Goal: Information Seeking & Learning: Check status

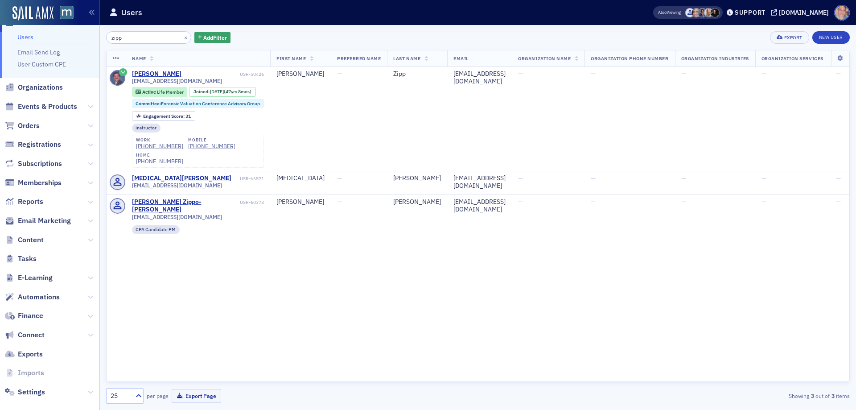
scroll to position [29, 0]
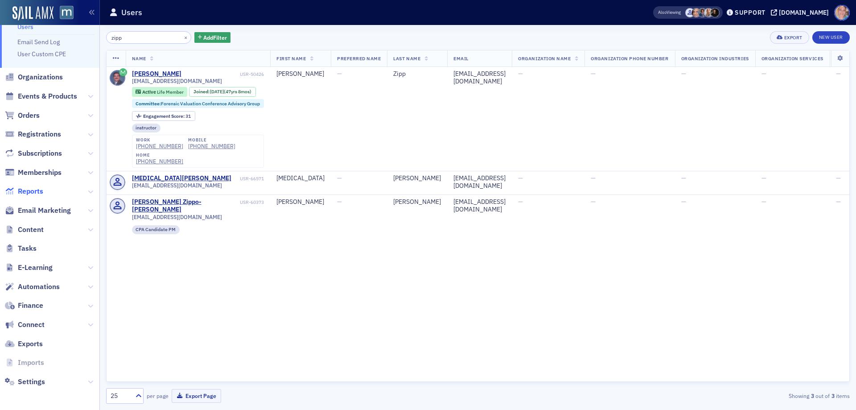
click at [30, 191] on span "Reports" at bounding box center [30, 191] width 25 height 10
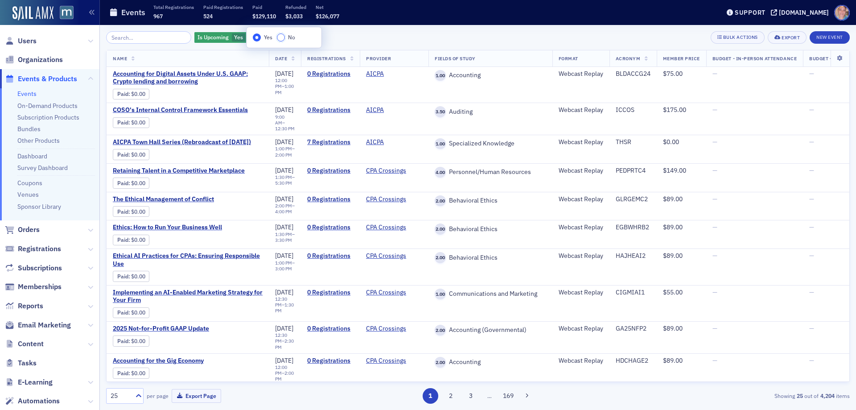
click at [284, 37] on input "No" at bounding box center [281, 37] width 8 height 8
click at [368, 37] on div "Is Upcoming Yes Add Filter Bulk Actions Export New Event" at bounding box center [478, 37] width 744 height 12
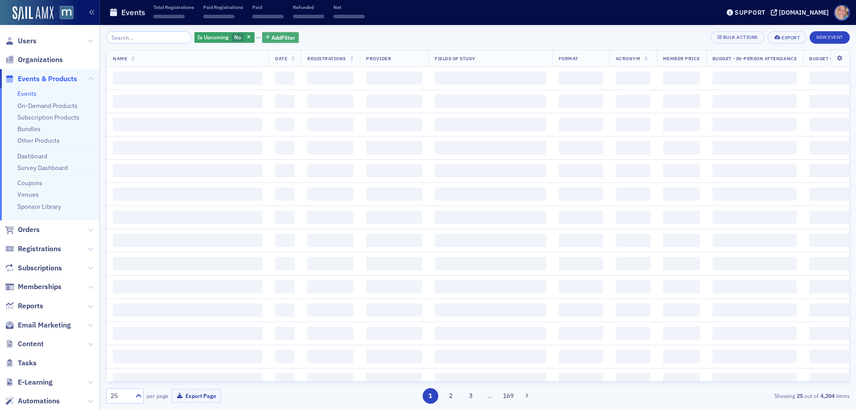
click at [281, 38] on span "Add Filter" at bounding box center [284, 37] width 24 height 8
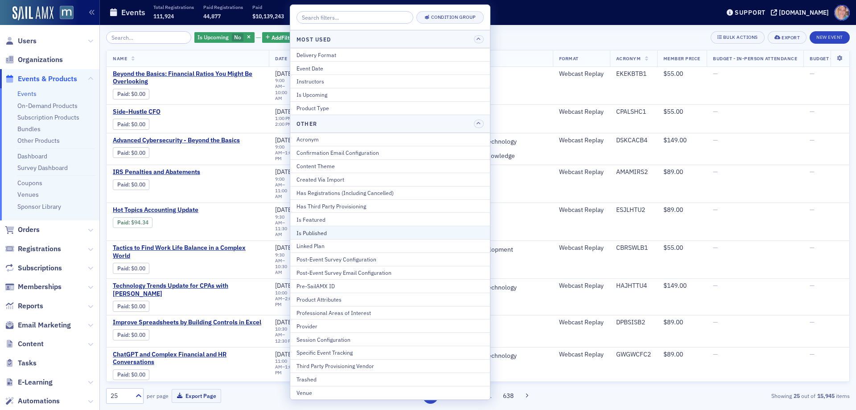
click at [334, 230] on div "Is Published" at bounding box center [390, 233] width 187 height 8
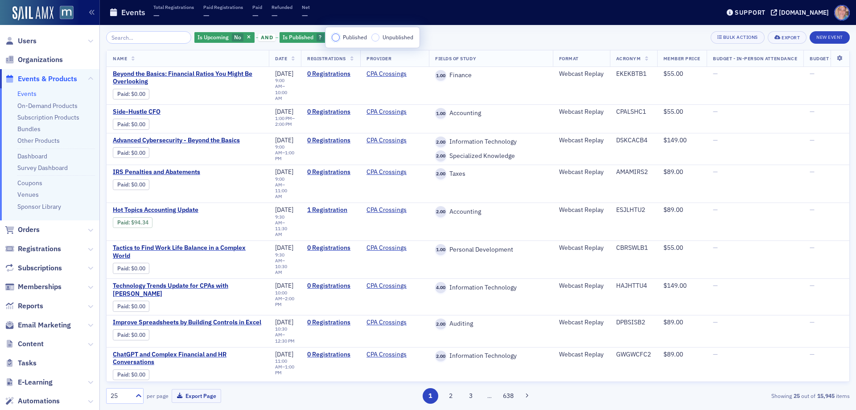
click at [338, 38] on input "Published" at bounding box center [336, 37] width 8 height 8
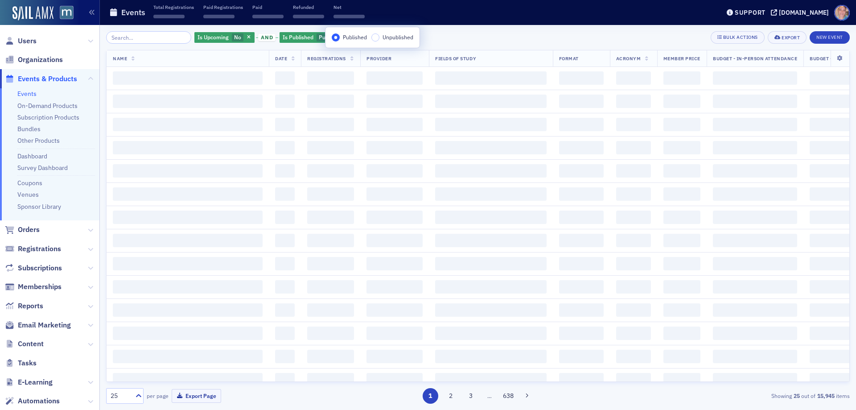
drag, startPoint x: 480, startPoint y: 41, endPoint x: 400, endPoint y: 34, distance: 81.0
click at [478, 40] on div "Is Upcoming No and Is Published Published Add Filter Bulk Actions Export New Ev…" at bounding box center [478, 37] width 744 height 12
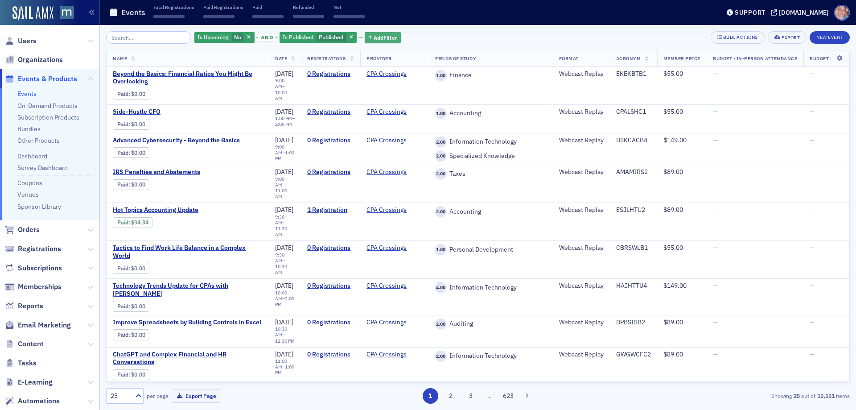
click at [385, 34] on span "Add Filter" at bounding box center [386, 37] width 24 height 8
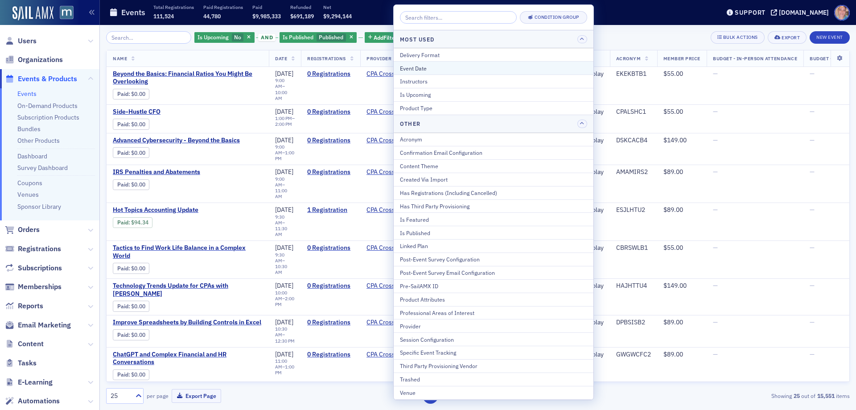
click at [437, 67] on div "Event Date" at bounding box center [493, 68] width 187 height 8
select select "8"
select select "2025"
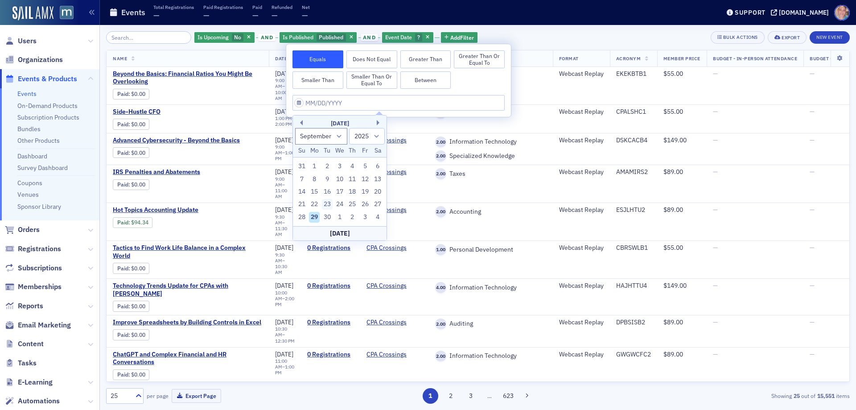
click at [326, 204] on div "23" at bounding box center [327, 204] width 11 height 11
type input "[DATE]"
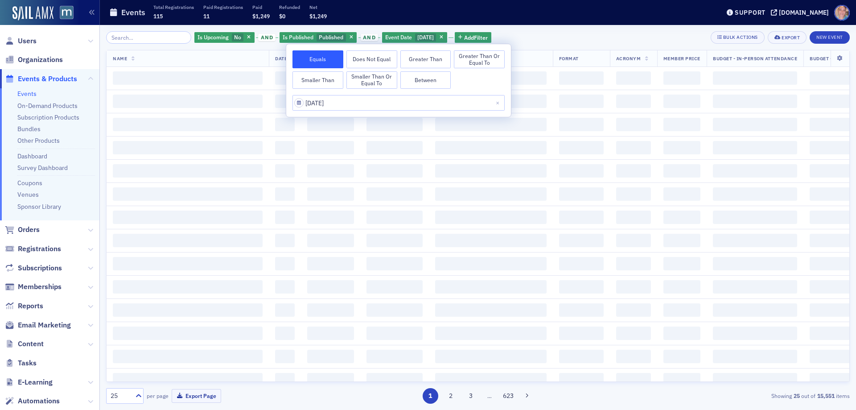
click at [535, 36] on div "Is Upcoming No and Is Published Published and Event Date [DATE] Add Filter Bulk…" at bounding box center [478, 37] width 744 height 12
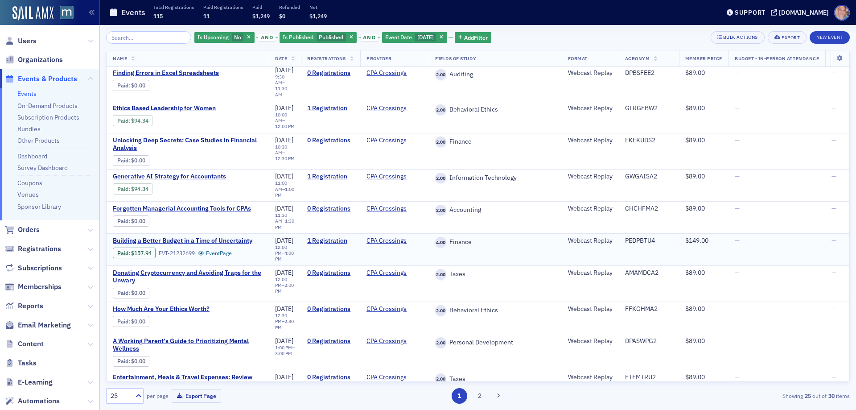
scroll to position [513, 0]
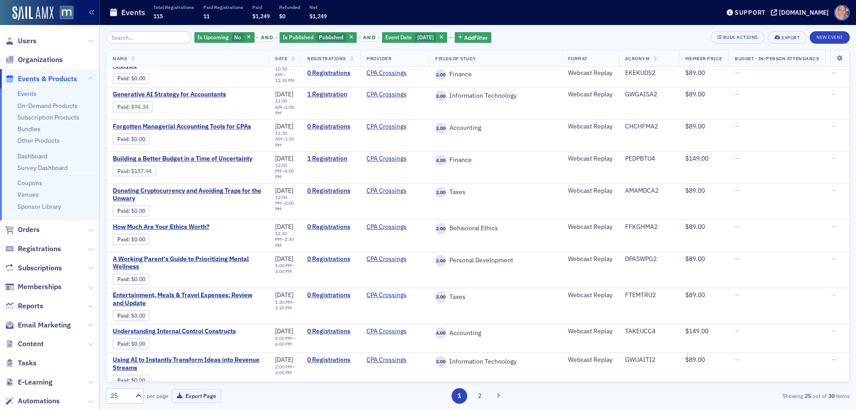
click at [478, 398] on button "2" at bounding box center [480, 396] width 16 height 16
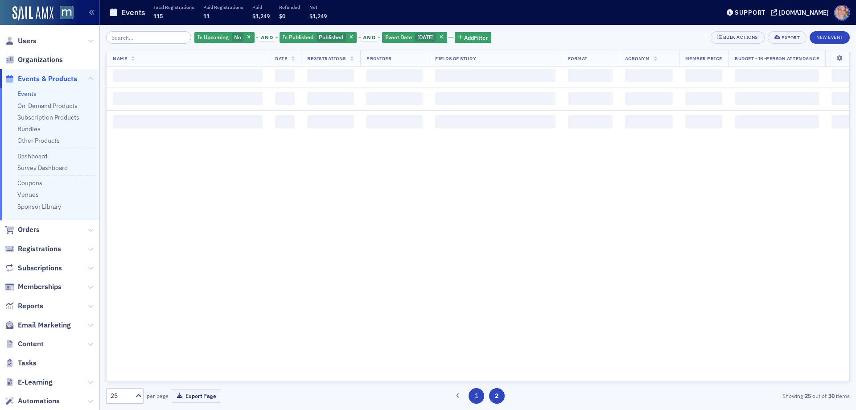
scroll to position [0, 0]
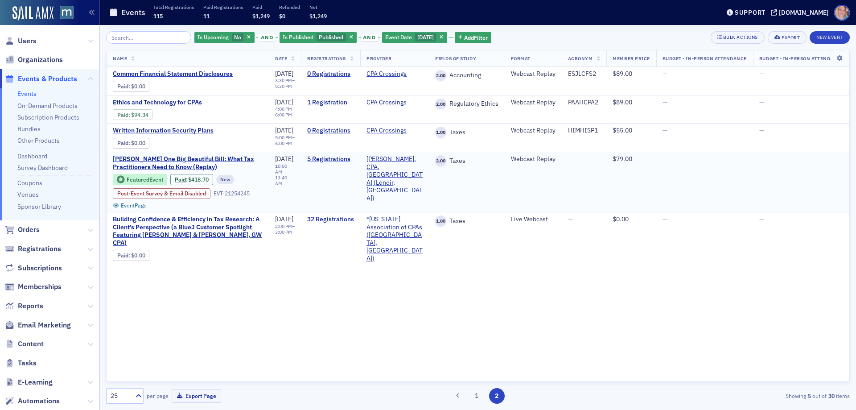
click at [347, 156] on link "5 Registrations" at bounding box center [330, 159] width 47 height 8
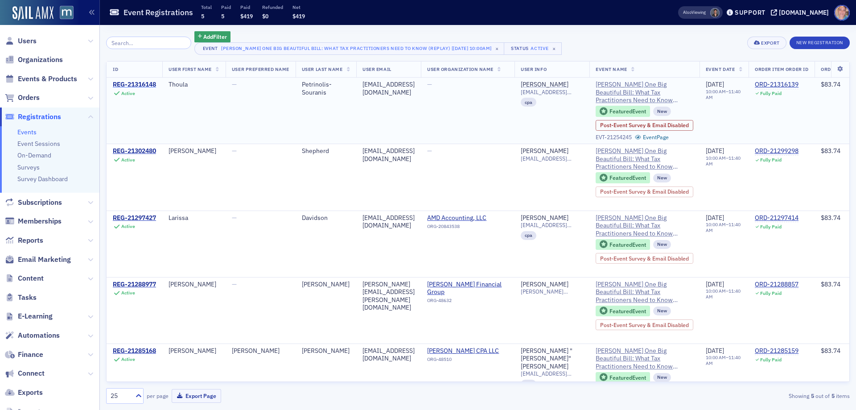
click at [122, 82] on div "REG-21316148" at bounding box center [134, 85] width 43 height 8
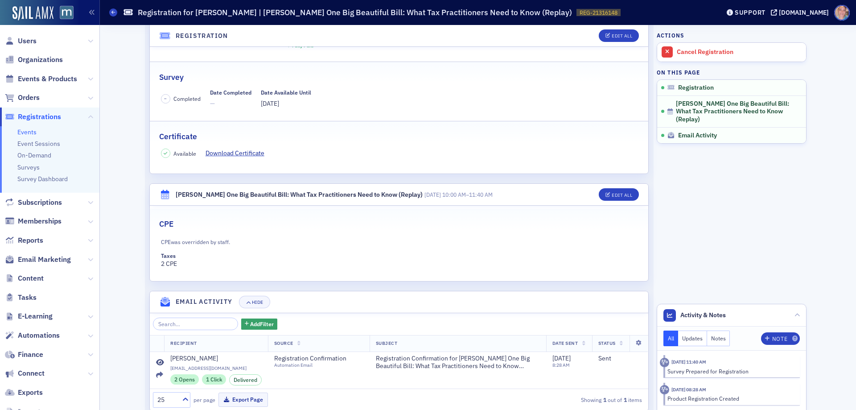
scroll to position [134, 0]
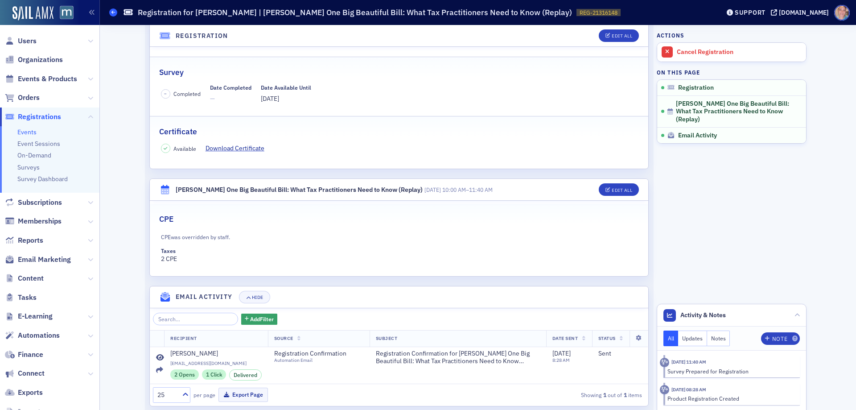
click at [109, 13] on span at bounding box center [113, 12] width 8 height 8
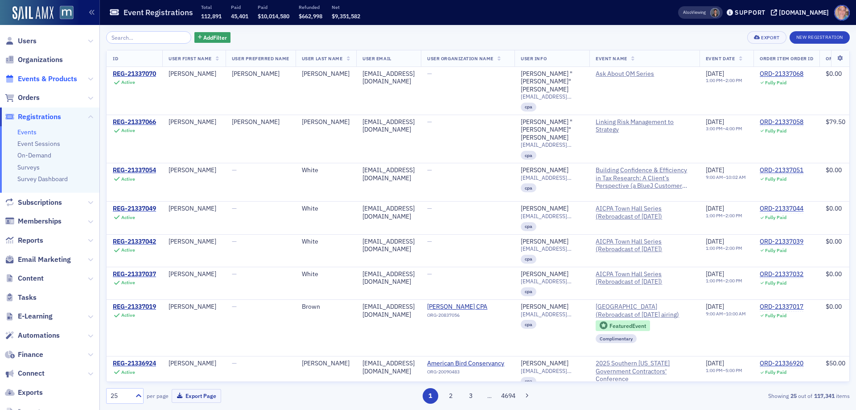
drag, startPoint x: 40, startPoint y: 82, endPoint x: 52, endPoint y: 74, distance: 14.5
click at [40, 82] on span "Events & Products" at bounding box center [47, 79] width 59 height 10
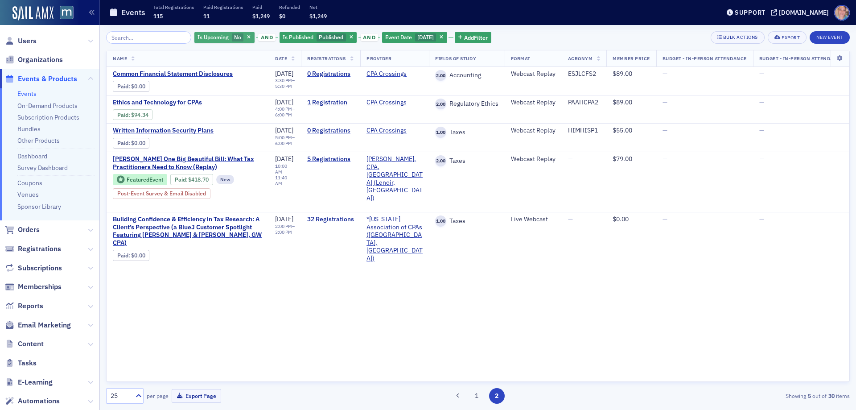
click at [232, 39] on span "No" at bounding box center [238, 37] width 12 height 8
click at [256, 40] on input "Yes" at bounding box center [255, 37] width 8 height 8
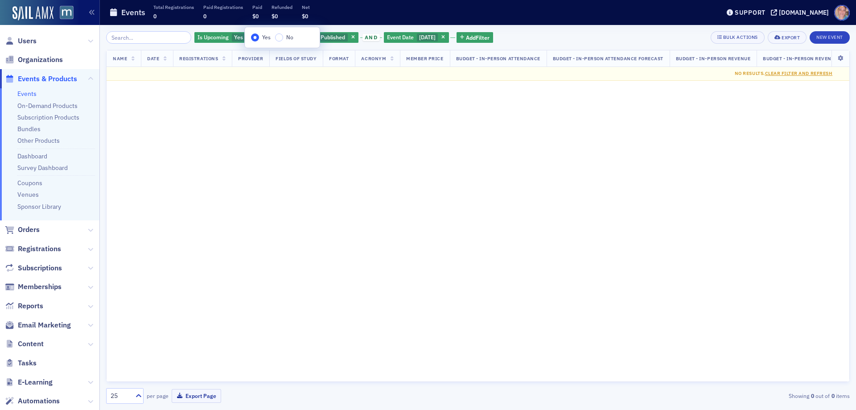
click at [445, 37] on icon "button" at bounding box center [443, 37] width 4 height 5
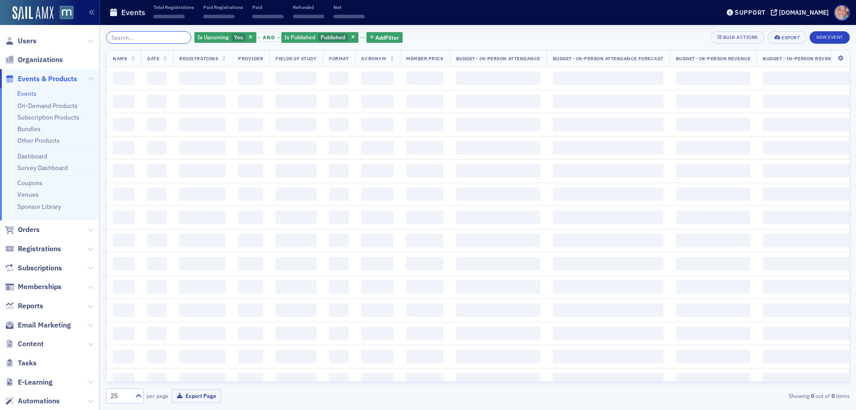
click at [167, 38] on input "search" at bounding box center [148, 37] width 85 height 12
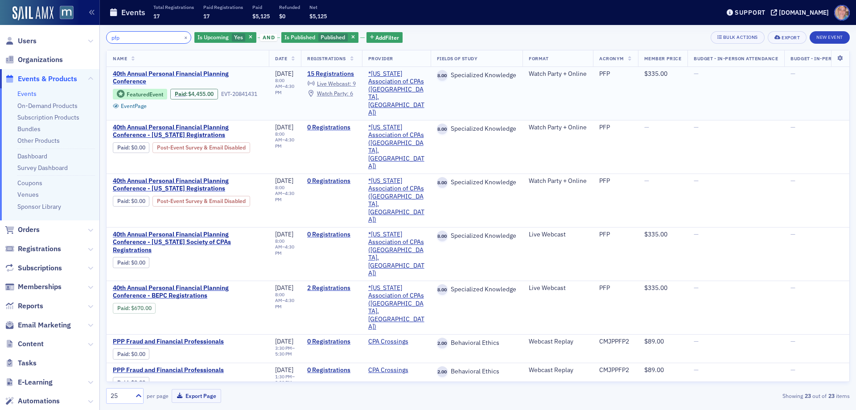
type input "pfp"
click at [140, 78] on span "40th Annual Personal Financial Planning Conference" at bounding box center [188, 78] width 150 height 16
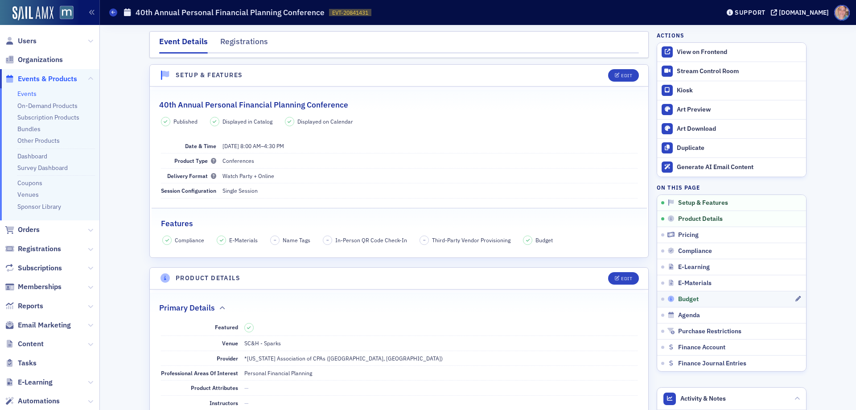
click at [711, 296] on div "Budget" at bounding box center [731, 299] width 127 height 8
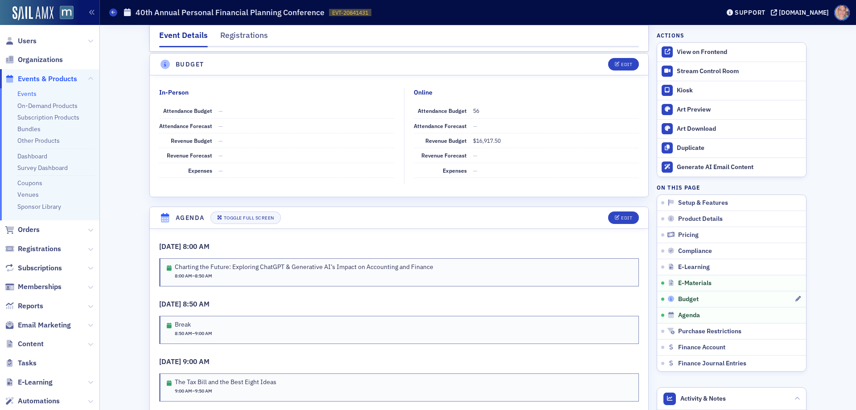
scroll to position [1437, 0]
drag, startPoint x: 246, startPoint y: 34, endPoint x: 260, endPoint y: 46, distance: 18.4
click at [246, 34] on div "Registrations" at bounding box center [244, 37] width 48 height 16
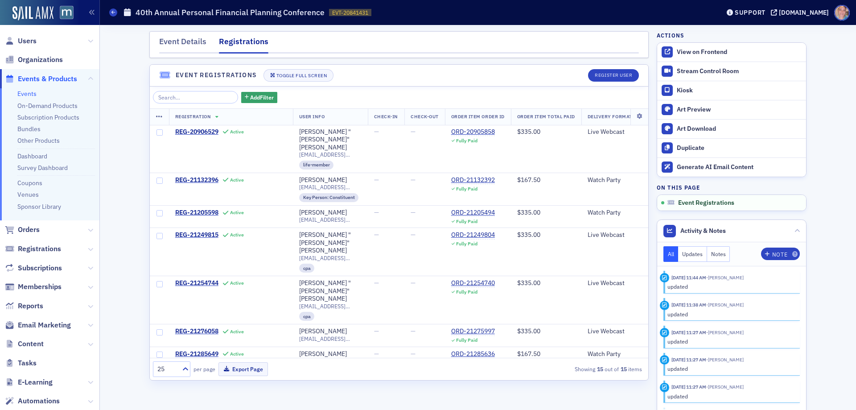
drag, startPoint x: 25, startPoint y: 92, endPoint x: 37, endPoint y: 86, distance: 13.8
click at [24, 92] on link "Events" at bounding box center [26, 94] width 19 height 8
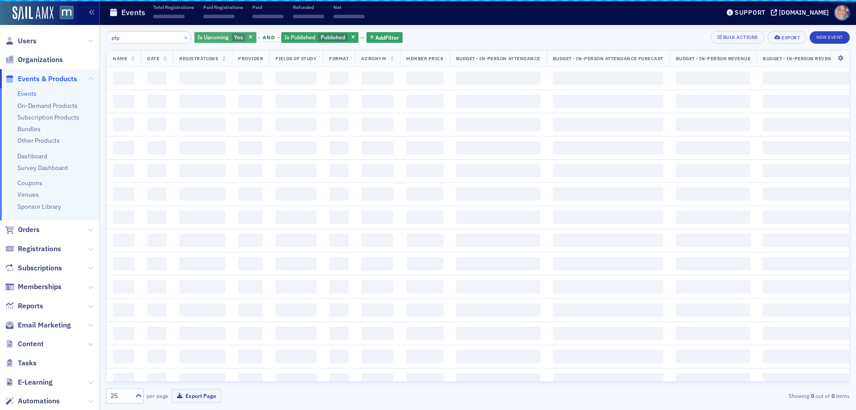
click at [234, 38] on span "Yes" at bounding box center [238, 36] width 9 height 7
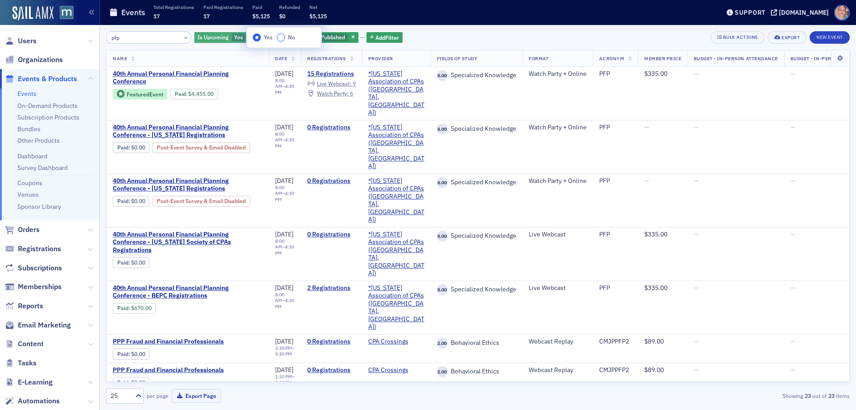
drag, startPoint x: 284, startPoint y: 40, endPoint x: 198, endPoint y: 43, distance: 85.2
click at [284, 39] on input "No" at bounding box center [281, 37] width 8 height 8
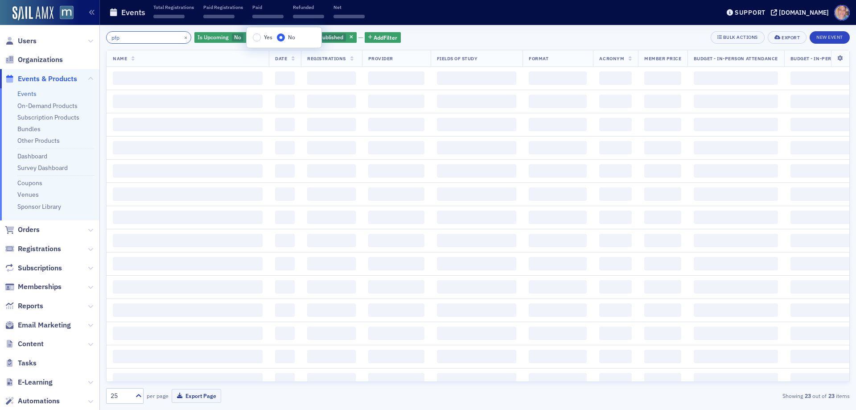
click at [140, 37] on input "pfp" at bounding box center [148, 37] width 85 height 12
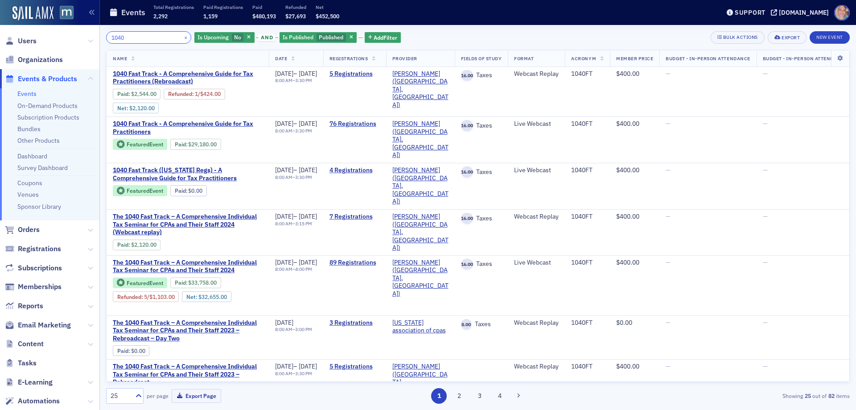
type input "1040"
click at [232, 41] on span "No" at bounding box center [238, 37] width 12 height 8
click at [255, 40] on input "Yes" at bounding box center [255, 37] width 8 height 8
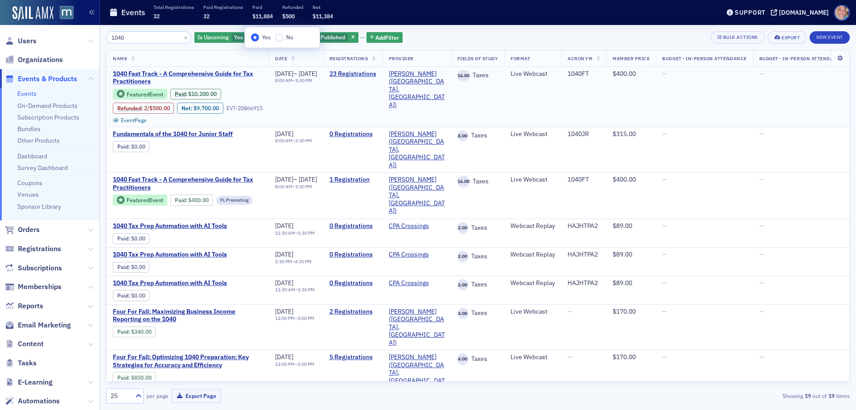
click at [131, 77] on span "1040 Fast Track - A Comprehensive Guide for Tax Practitioners" at bounding box center [188, 78] width 150 height 16
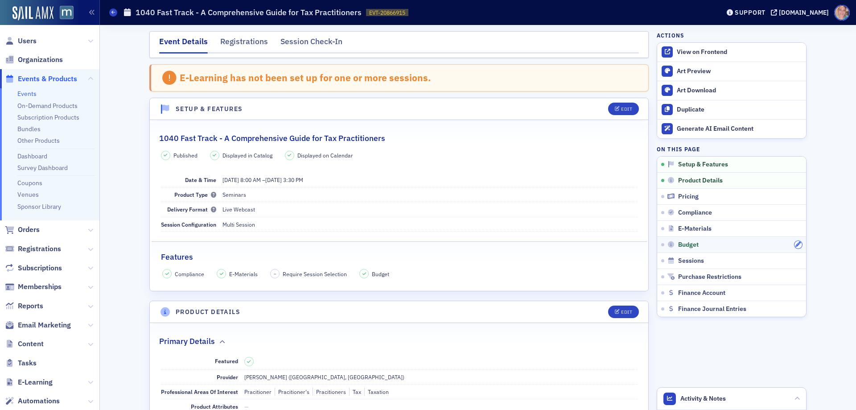
click at [796, 245] on icon "button" at bounding box center [798, 244] width 5 height 5
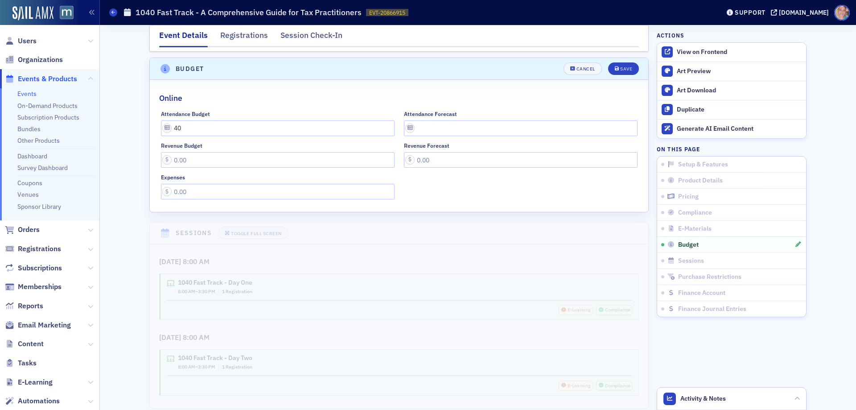
scroll to position [1351, 0]
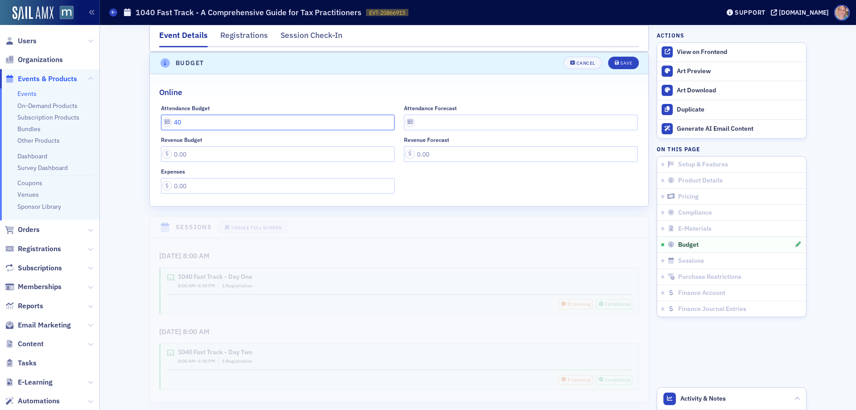
drag, startPoint x: 182, startPoint y: 122, endPoint x: 153, endPoint y: 118, distance: 28.9
click at [153, 118] on div "Attendance Budget 40 Attendance Forecast Revenue Budget Revenue Forecast Expens…" at bounding box center [399, 149] width 499 height 89
type input "80"
click at [625, 62] on div "Save" at bounding box center [626, 63] width 12 height 5
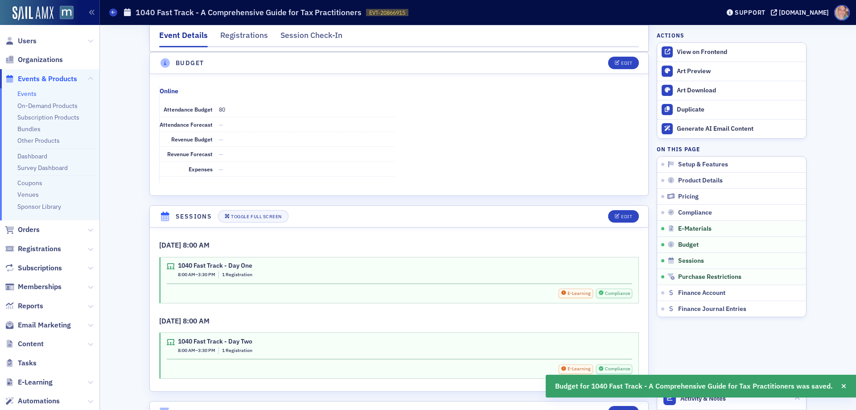
drag, startPoint x: 29, startPoint y: 92, endPoint x: 319, endPoint y: 5, distance: 303.5
click at [29, 91] on link "Events" at bounding box center [26, 94] width 19 height 8
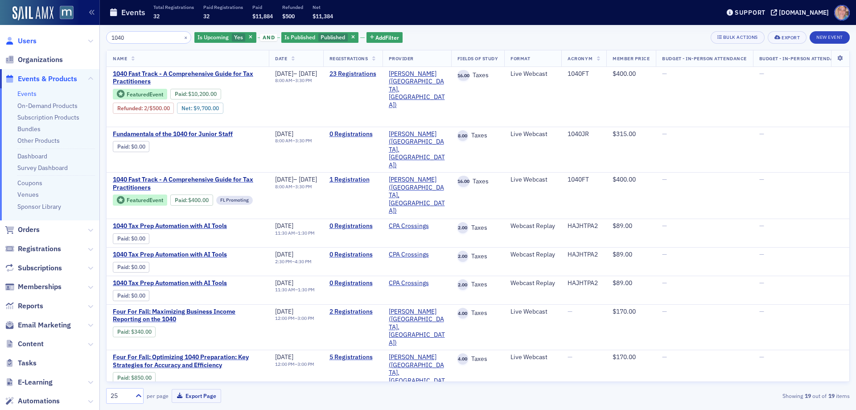
click at [28, 40] on span "Users" at bounding box center [27, 41] width 19 height 10
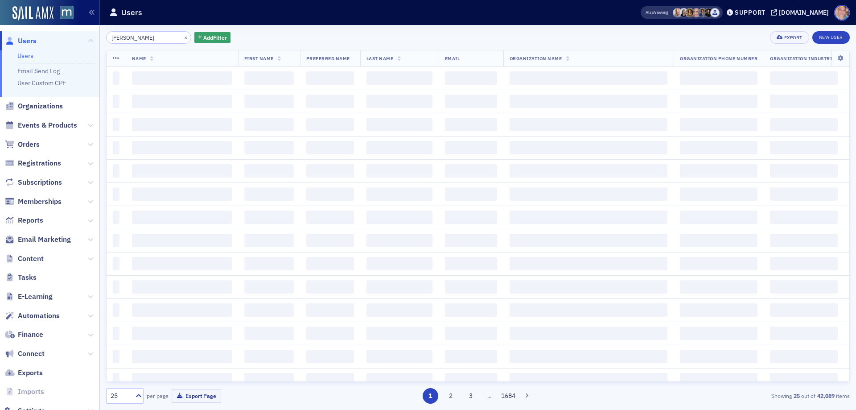
type input "[PERSON_NAME]"
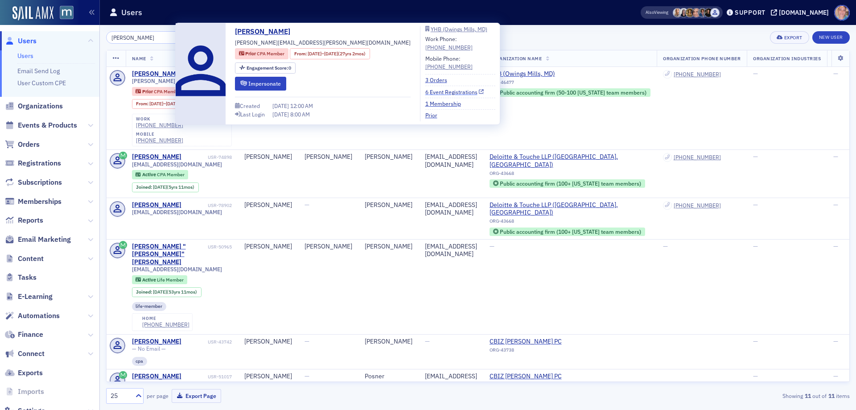
click at [431, 91] on link "6 Event Registrations" at bounding box center [454, 92] width 59 height 8
